Goal: Task Accomplishment & Management: Use online tool/utility

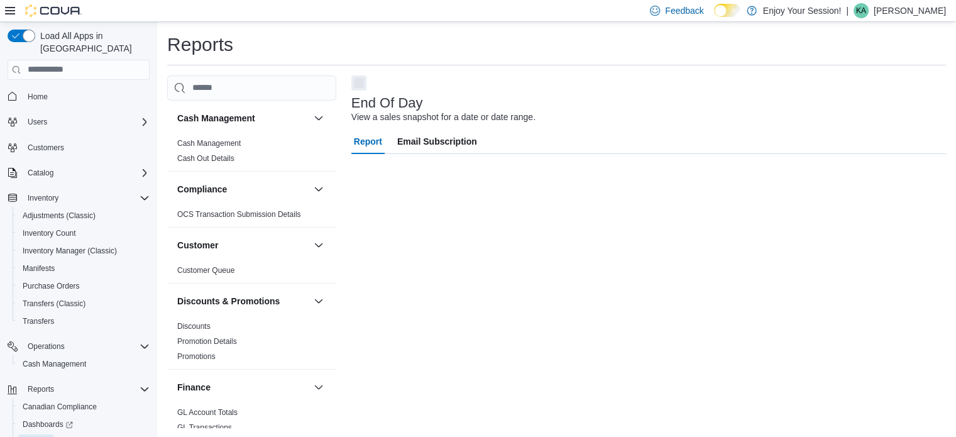
click at [38, 436] on span "Reports" at bounding box center [36, 442] width 26 height 10
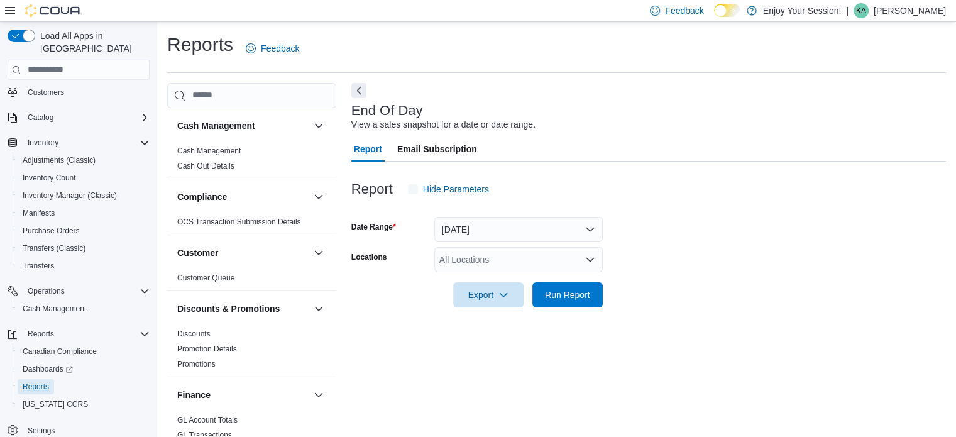
scroll to position [8, 0]
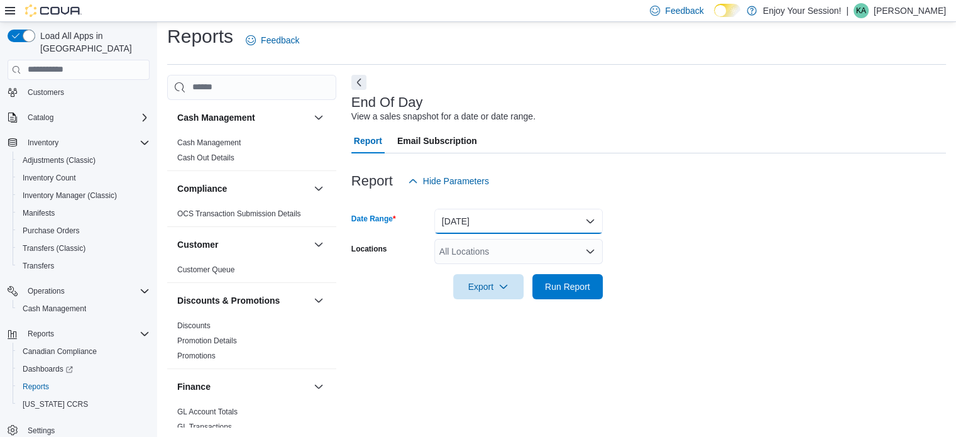
click at [517, 226] on button "[DATE]" at bounding box center [518, 221] width 168 height 25
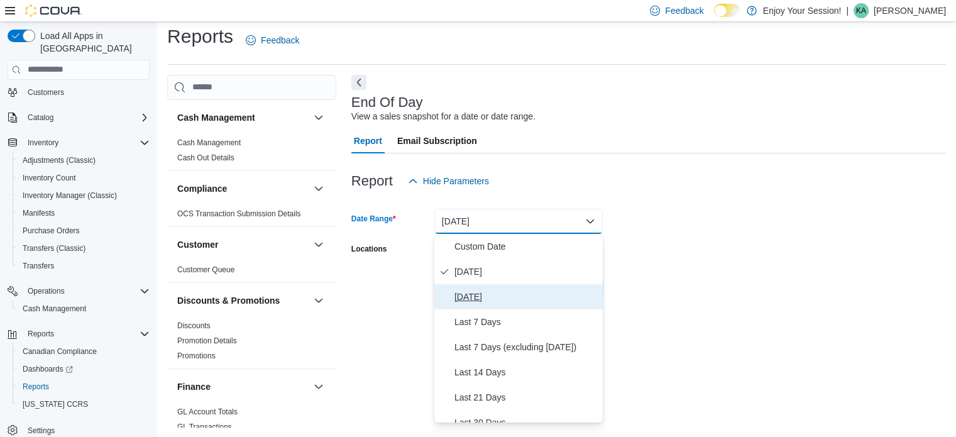
click at [483, 292] on span "[DATE]" at bounding box center [526, 296] width 143 height 15
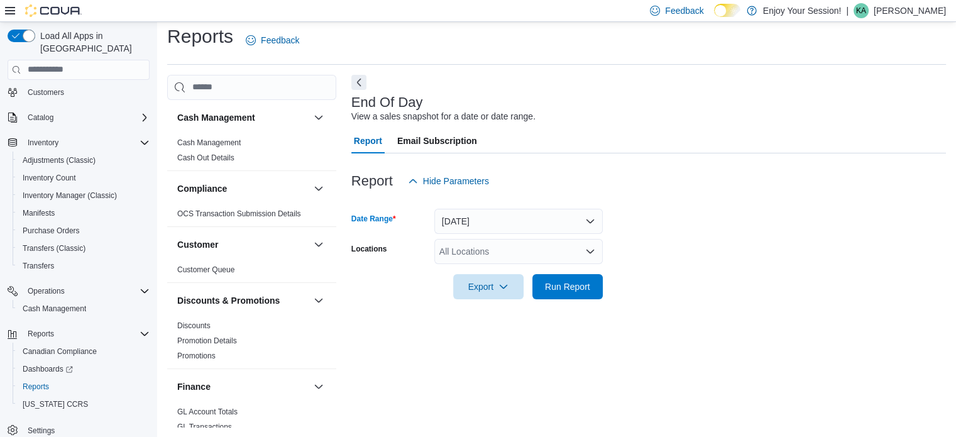
click at [504, 256] on div "All Locations" at bounding box center [518, 251] width 168 height 25
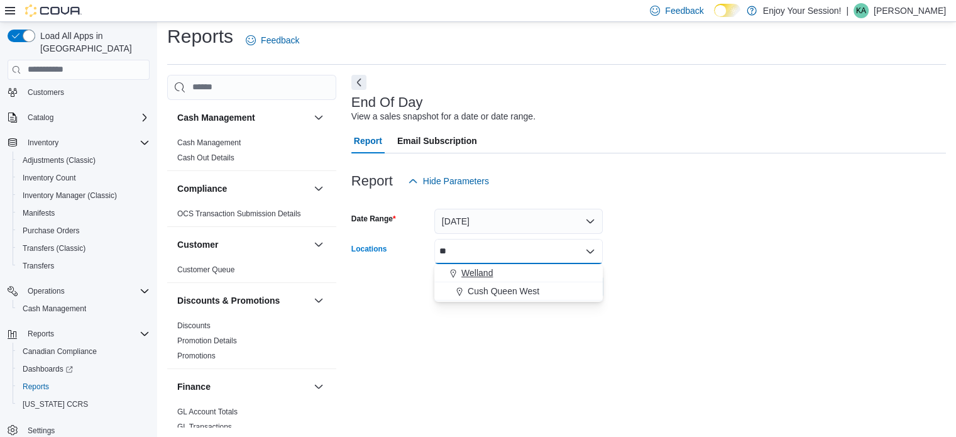
type input "**"
click at [483, 267] on span "Welland" at bounding box center [476, 273] width 31 height 13
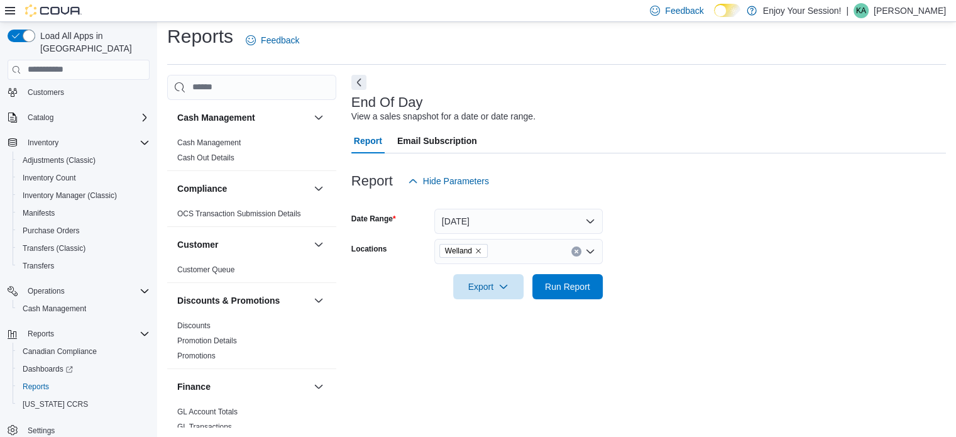
click at [665, 270] on div at bounding box center [648, 269] width 595 height 10
click at [571, 285] on span "Run Report" at bounding box center [567, 286] width 45 height 13
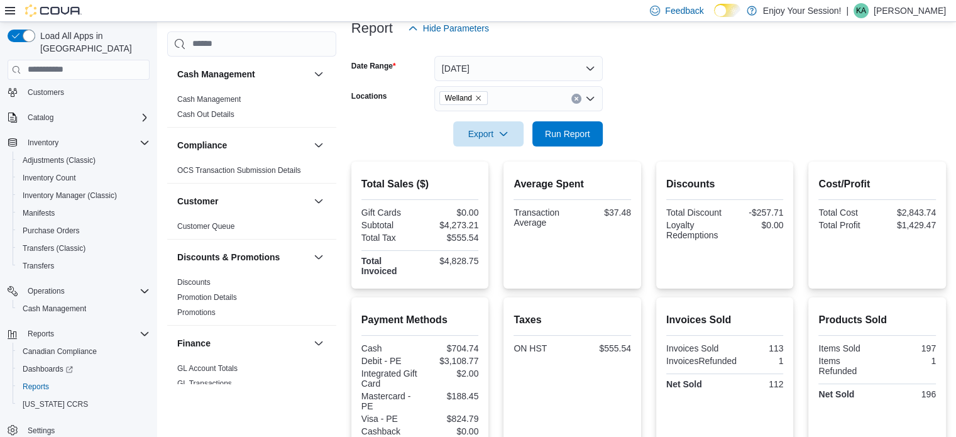
scroll to position [197, 0]
